Goal: Information Seeking & Learning: Learn about a topic

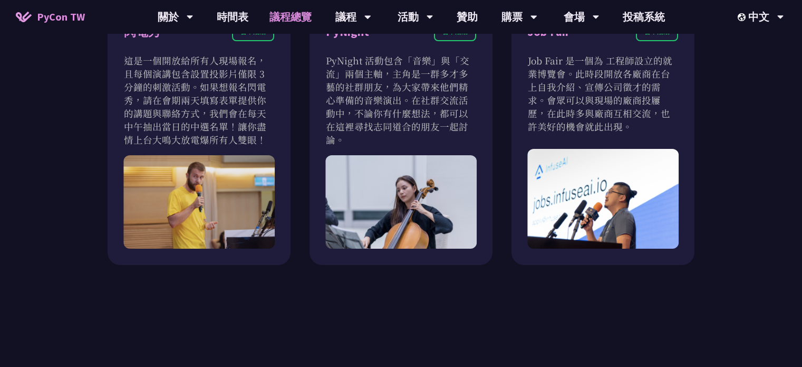
scroll to position [950, 0]
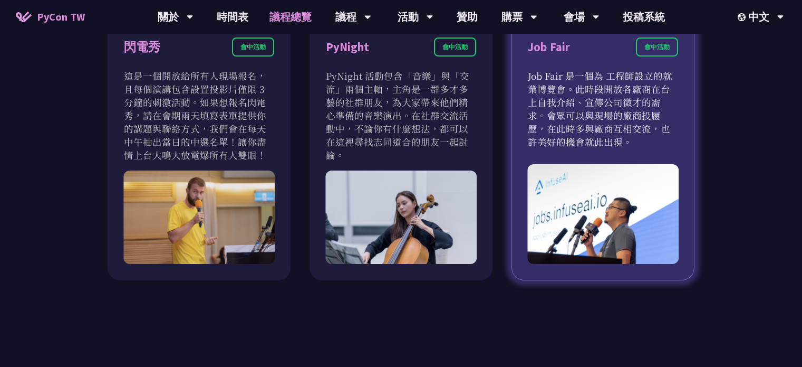
drag, startPoint x: 594, startPoint y: 81, endPoint x: 623, endPoint y: 136, distance: 61.3
click at [623, 136] on p "Job Fair 是一個為 工程師設立的就業博覽會。此時段開放各廠商在台上自我介紹、宣傳公司徵才的需求。會眾可以與現場的廠商投屨歷，在此時多與廠商互相交流，也…" at bounding box center [603, 108] width 150 height 79
drag, startPoint x: 604, startPoint y: 136, endPoint x: 517, endPoint y: 78, distance: 104.6
click at [517, 77] on div "Job Fair 會中活動 Job Fair 是一個為 工程師設立的就業博覽會。此時段開放各廠商在台上自我介紹、宣傳公司徵才的需求。會眾可以與現場的廠商投屨歷…" at bounding box center [603, 149] width 183 height 261
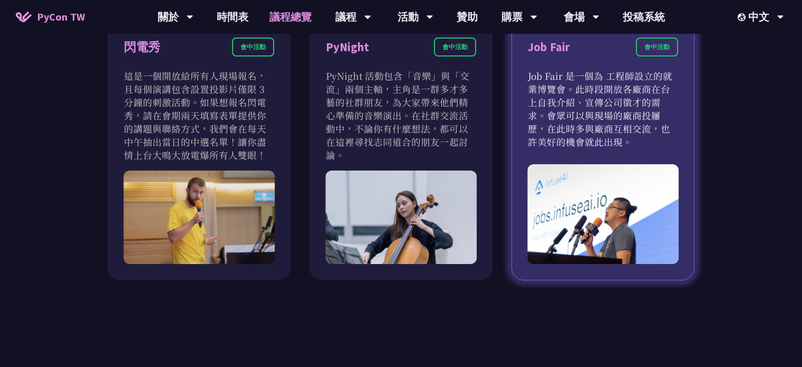
drag, startPoint x: 568, startPoint y: 92, endPoint x: 574, endPoint y: 94, distance: 6.7
click at [574, 94] on p "Job Fair 是一個為 工程師設立的就業博覽會。此時段開放各廠商在台上自我介紹、宣傳公司徵才的需求。會眾可以與現場的廠商投屨歷，在此時多與廠商互相交流，也…" at bounding box center [603, 108] width 150 height 79
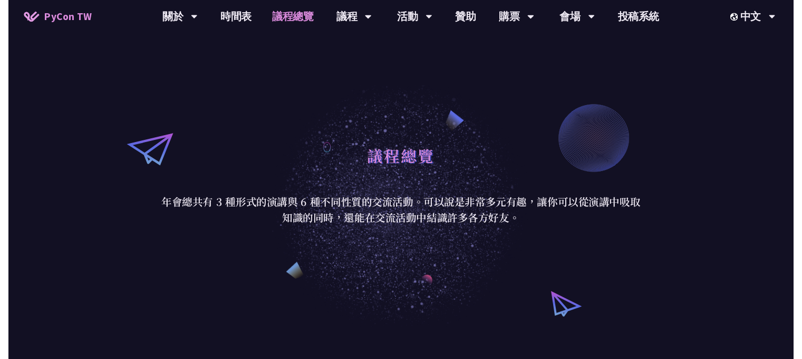
scroll to position [0, 0]
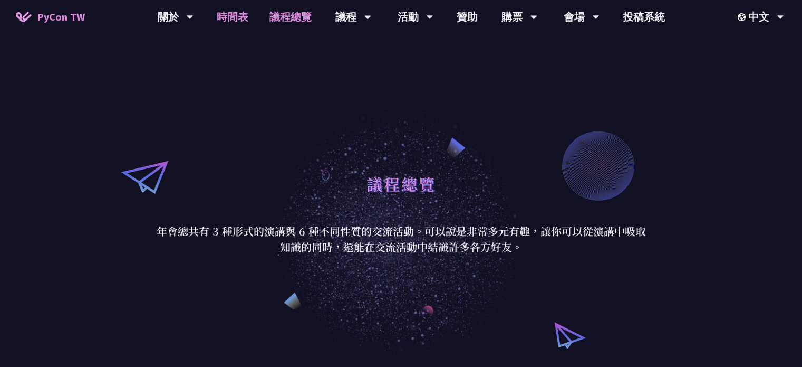
click at [244, 17] on link "時間表" at bounding box center [232, 17] width 53 height 34
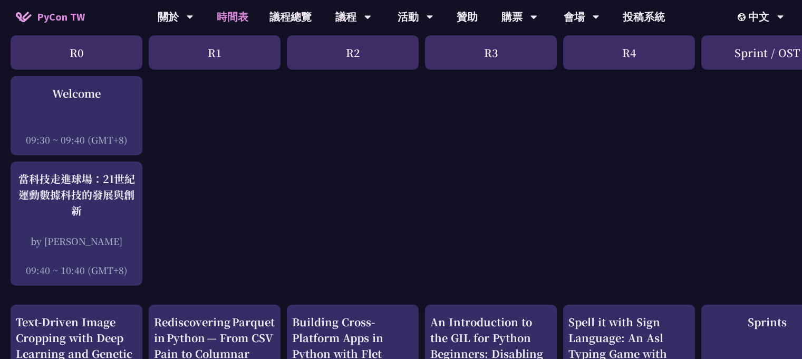
scroll to position [158, 0]
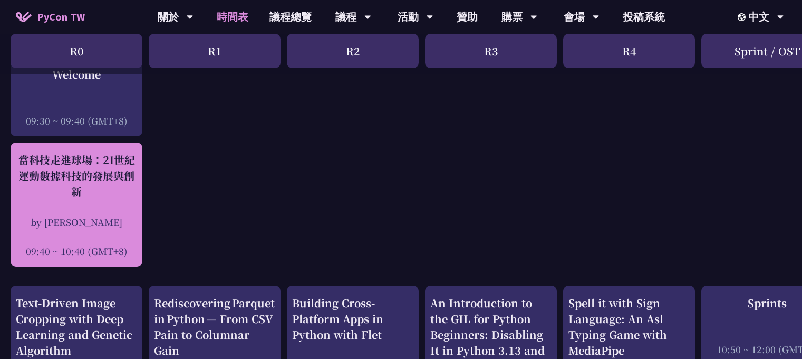
click at [112, 206] on div "當科技走進球場：21世紀運動數據科技的發展與創新 by [PERSON_NAME]新 09:40 ~ 10:40 (GMT+8)" at bounding box center [76, 204] width 121 height 105
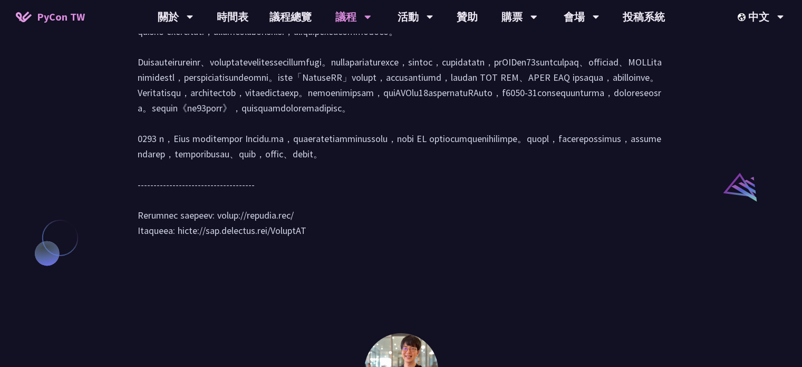
scroll to position [1045, 0]
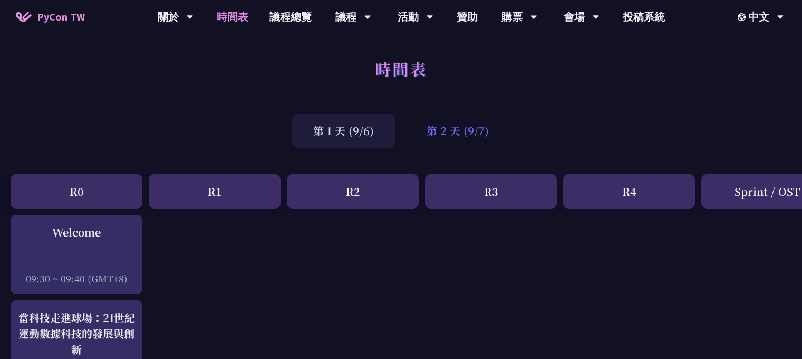
click at [427, 129] on div "第 2 天 (9/7)" at bounding box center [458, 130] width 104 height 34
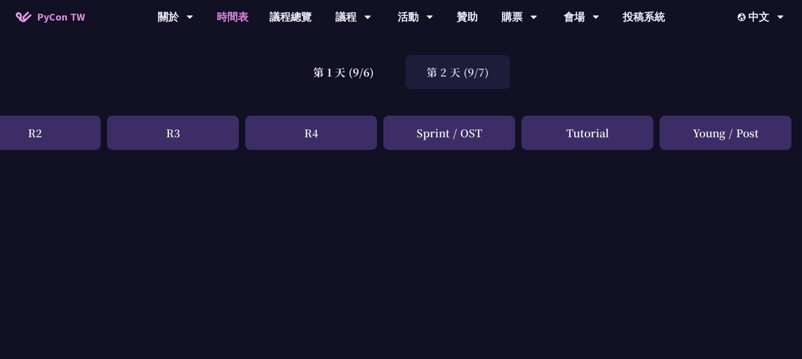
scroll to position [0, 318]
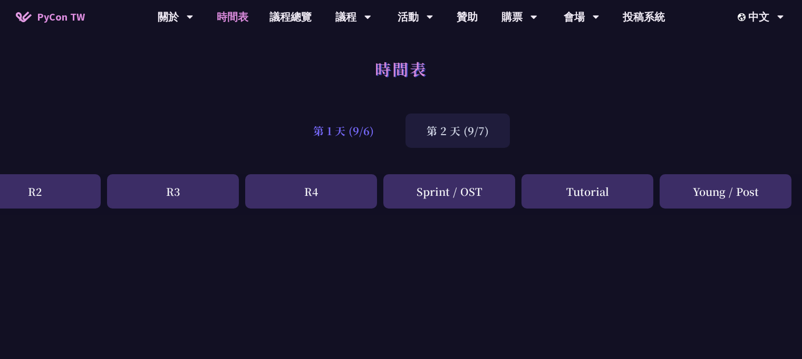
click at [352, 114] on div "第 1 天 (9/6)" at bounding box center [343, 130] width 103 height 34
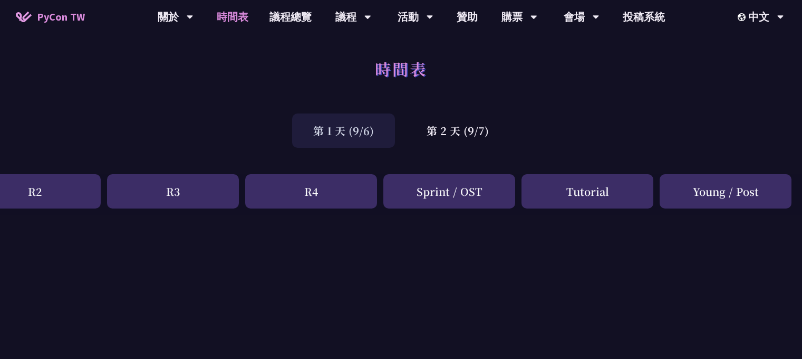
click at [345, 139] on div "第 1 天 (9/6)" at bounding box center [343, 130] width 103 height 34
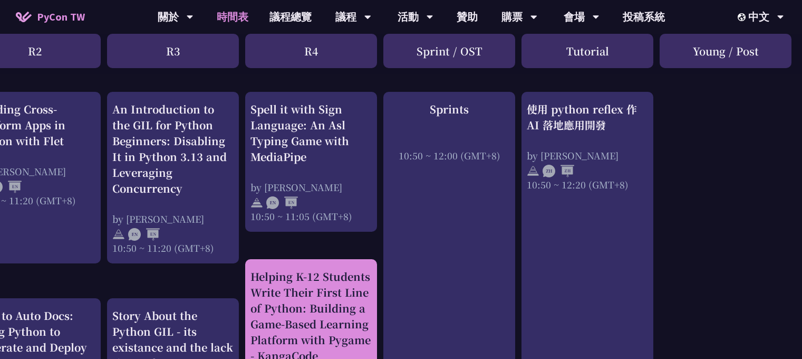
scroll to position [380, 318]
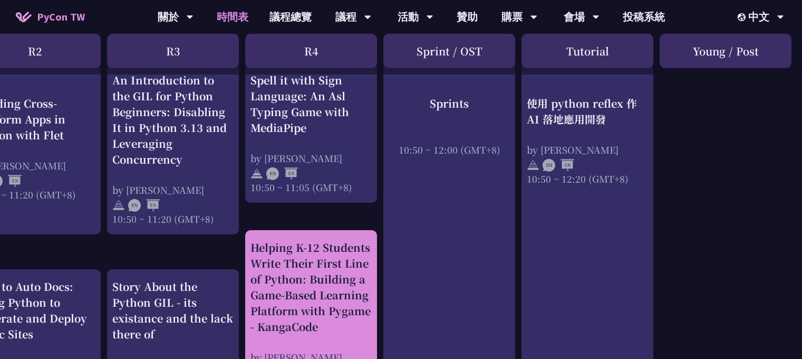
drag, startPoint x: 452, startPoint y: 356, endPoint x: 367, endPoint y: 349, distance: 84.7
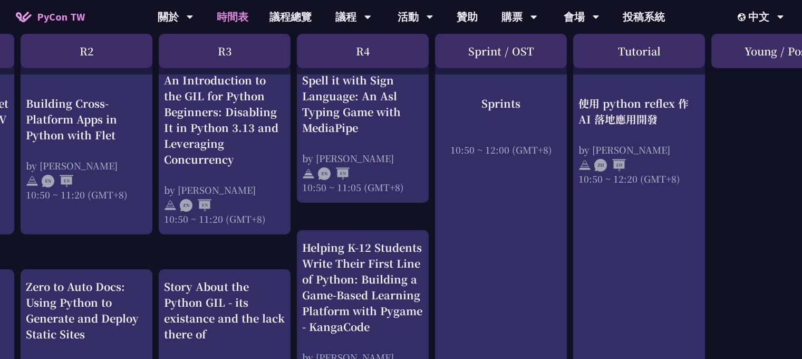
scroll to position [380, 26]
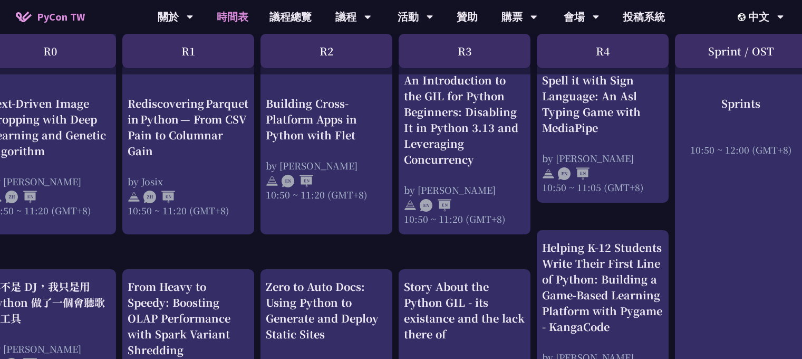
drag, startPoint x: 346, startPoint y: 356, endPoint x: 335, endPoint y: 364, distance: 13.2
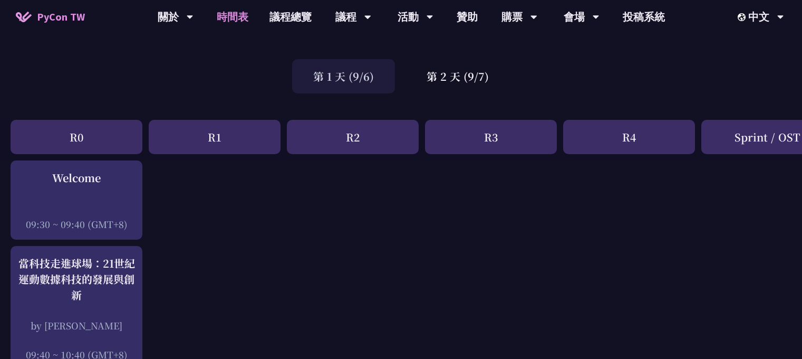
scroll to position [0, 0]
